Goal: Information Seeking & Learning: Learn about a topic

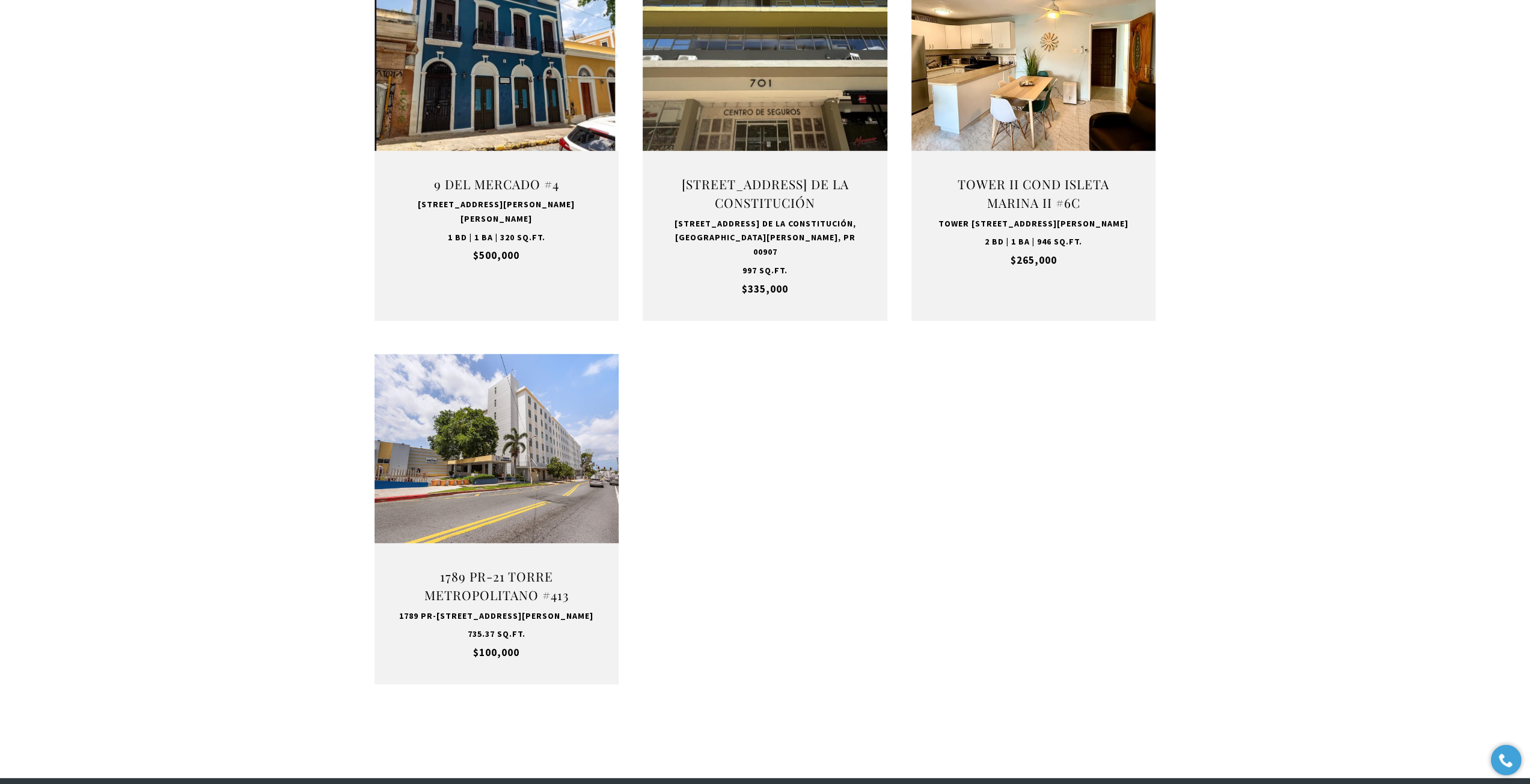
scroll to position [541, 0]
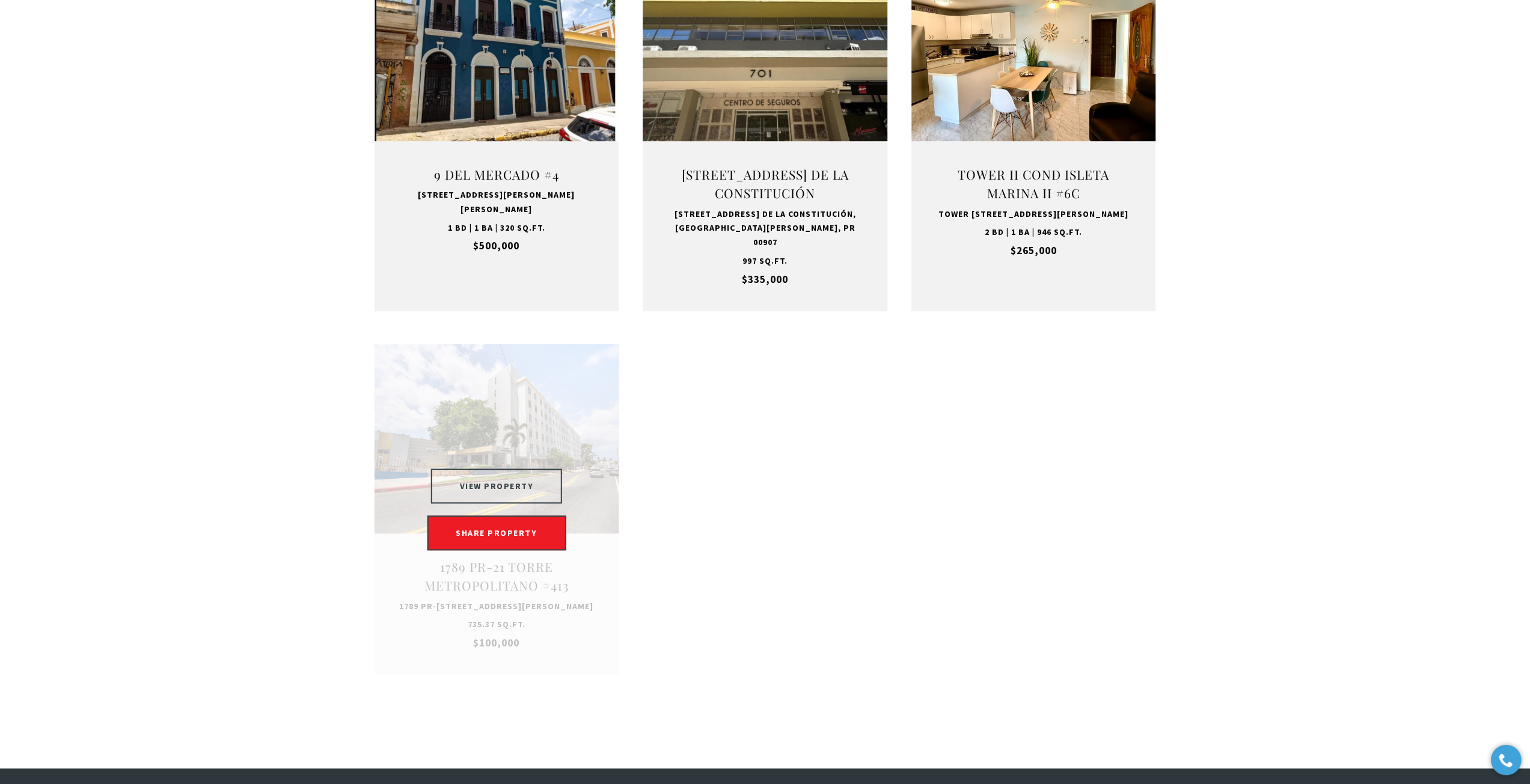
click at [494, 484] on button "VIEW PROPERTY" at bounding box center [497, 486] width 132 height 35
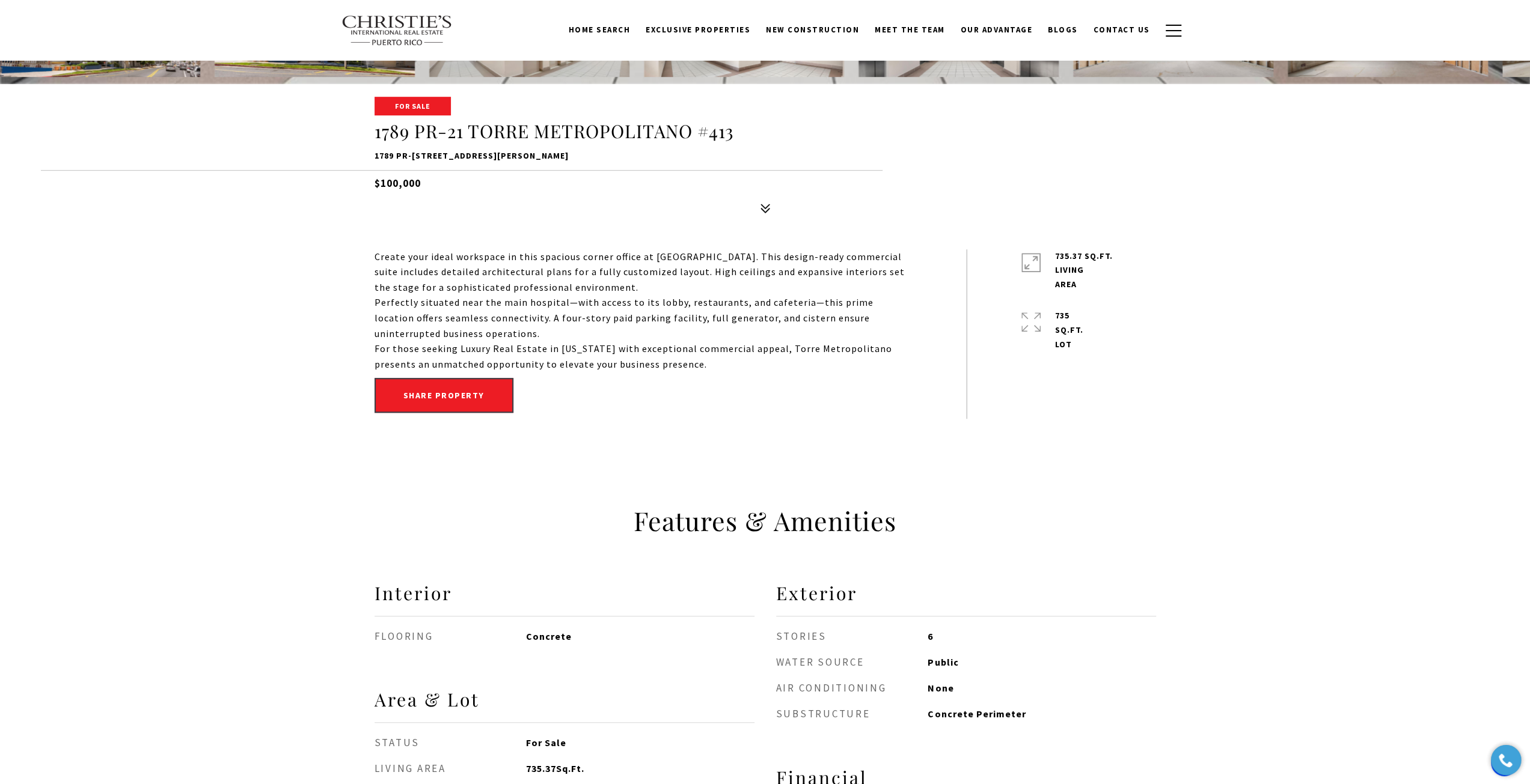
scroll to position [541, 0]
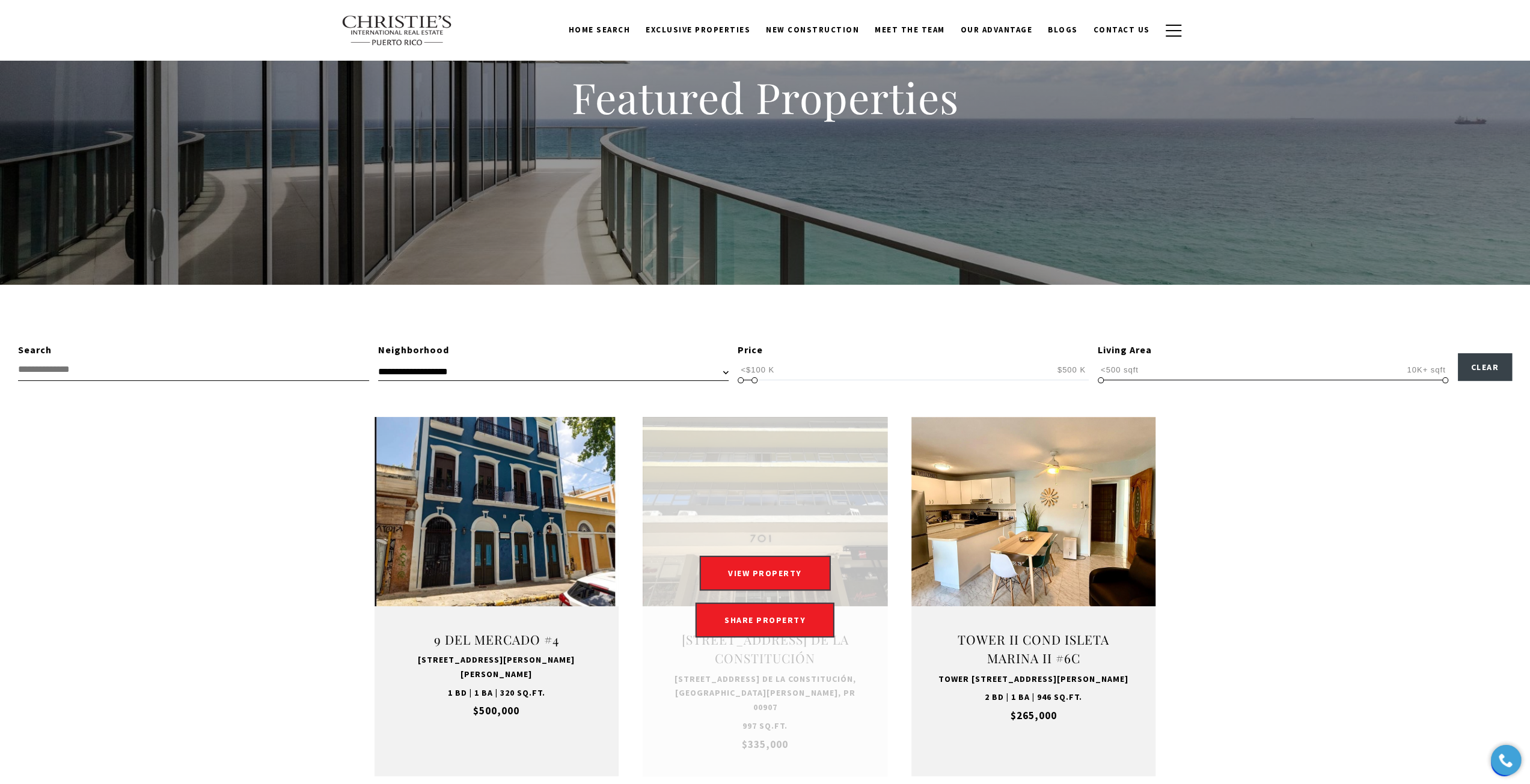
scroll to position [60, 0]
